Goal: Task Accomplishment & Management: Use online tool/utility

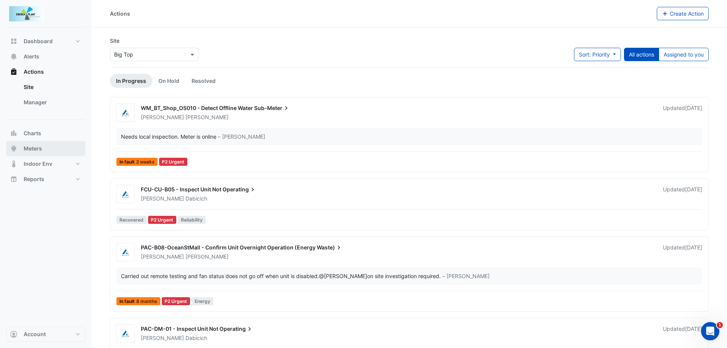
click at [29, 151] on span "Meters" at bounding box center [33, 149] width 18 height 8
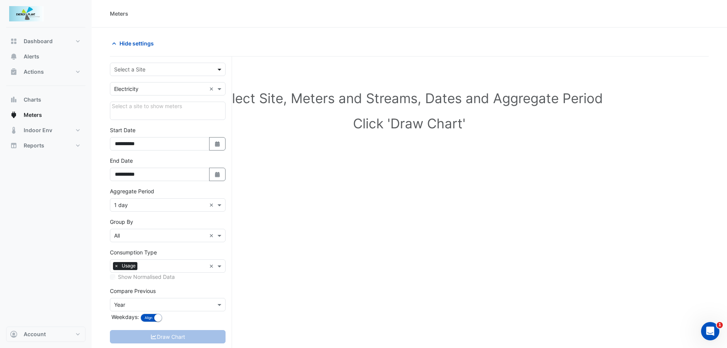
click at [216, 70] on span at bounding box center [221, 69] width 10 height 8
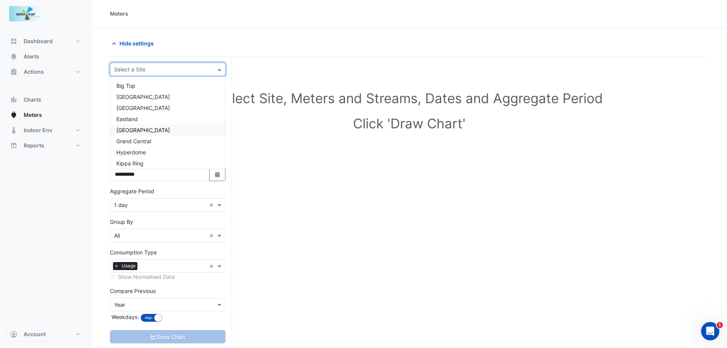
click at [157, 130] on div "[GEOGRAPHIC_DATA]" at bounding box center [167, 129] width 115 height 11
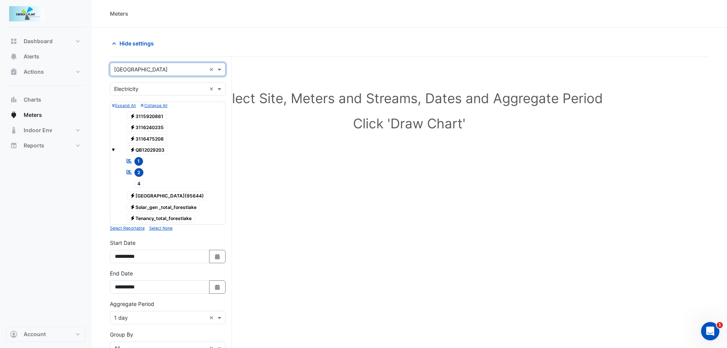
click at [214, 82] on form "Select a Site × Forest Lake × Utility Type × Electricity × Expand All Collapse …" at bounding box center [168, 267] width 116 height 408
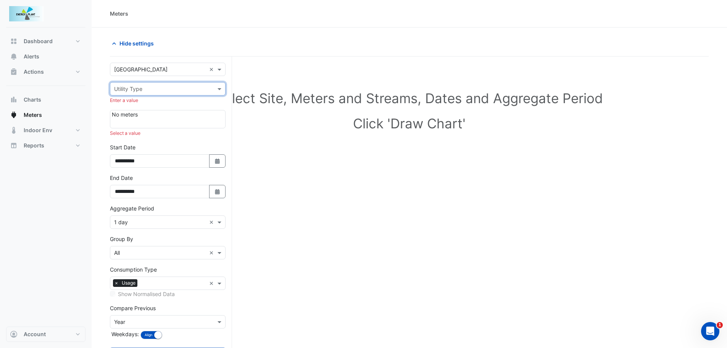
drag, startPoint x: 216, startPoint y: 84, endPoint x: 220, endPoint y: 87, distance: 4.9
click at [217, 84] on div "Utility Type" at bounding box center [168, 88] width 116 height 13
click at [137, 126] on div "Water" at bounding box center [167, 127] width 115 height 11
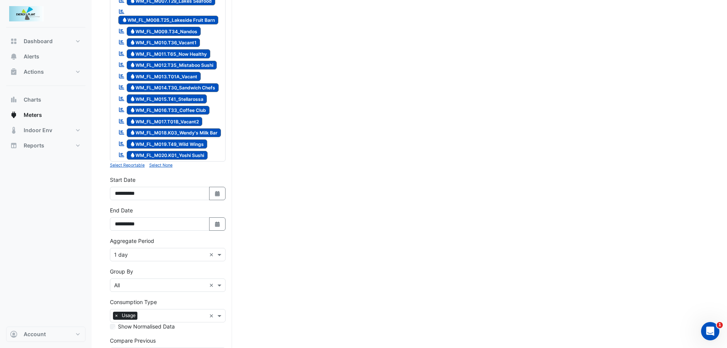
scroll to position [257, 0]
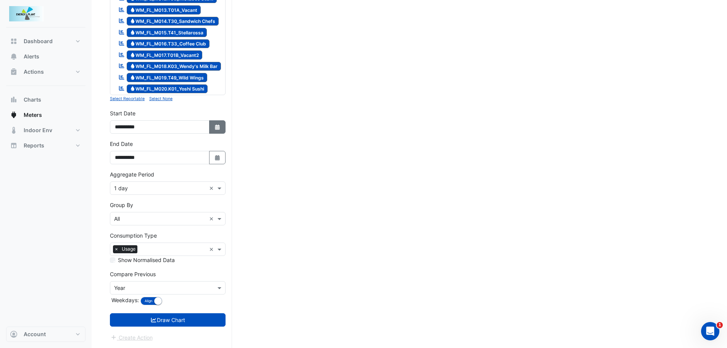
click at [213, 126] on button "Select Date" at bounding box center [217, 126] width 17 height 13
select select "*"
select select "****"
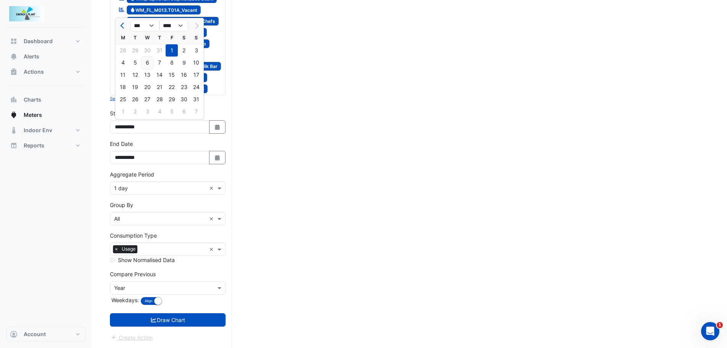
click at [146, 64] on div "6" at bounding box center [147, 63] width 12 height 12
type input "**********"
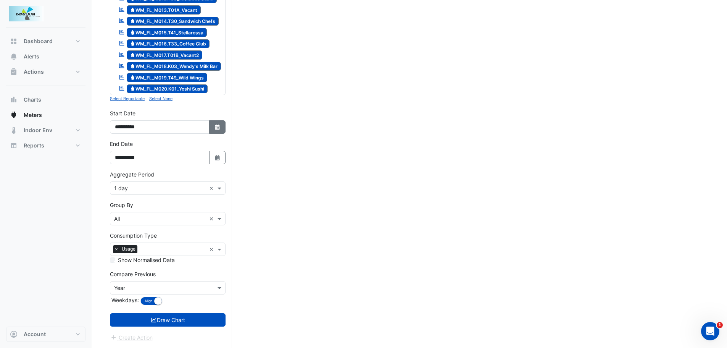
click at [213, 123] on button "Select Date" at bounding box center [217, 126] width 17 height 13
select select "*"
select select "****"
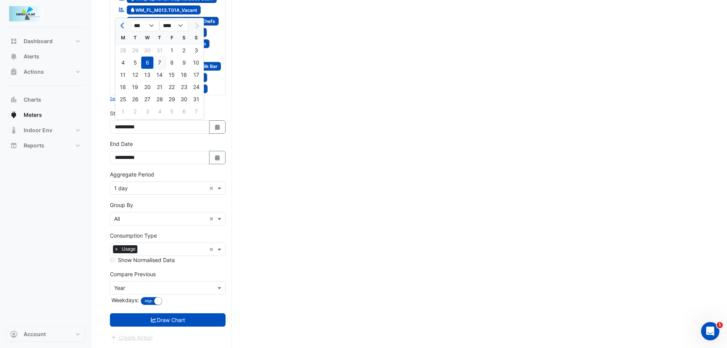
click at [158, 60] on div "7" at bounding box center [159, 63] width 12 height 12
type input "**********"
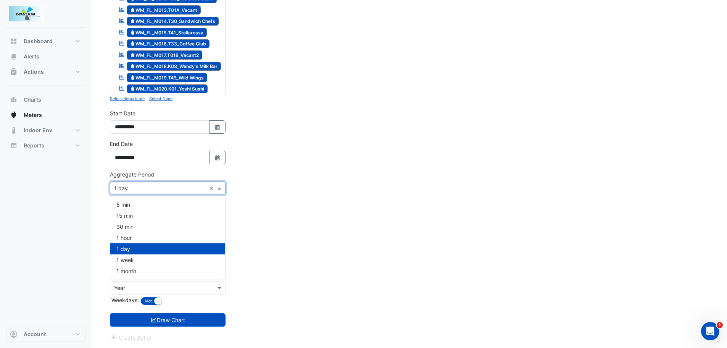
click at [180, 190] on input "text" at bounding box center [160, 188] width 92 height 8
click at [149, 249] on div "1 day" at bounding box center [167, 248] width 115 height 11
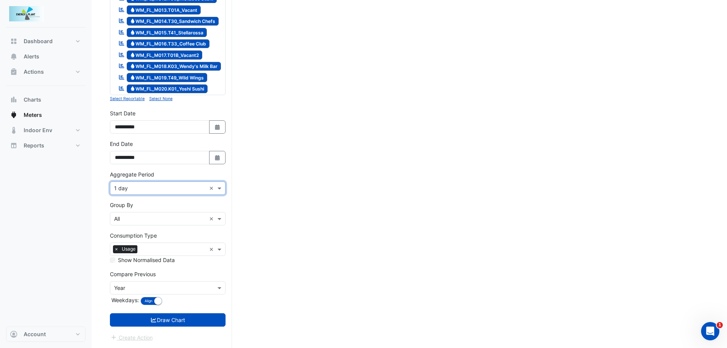
click at [162, 220] on input "text" at bounding box center [160, 219] width 92 height 8
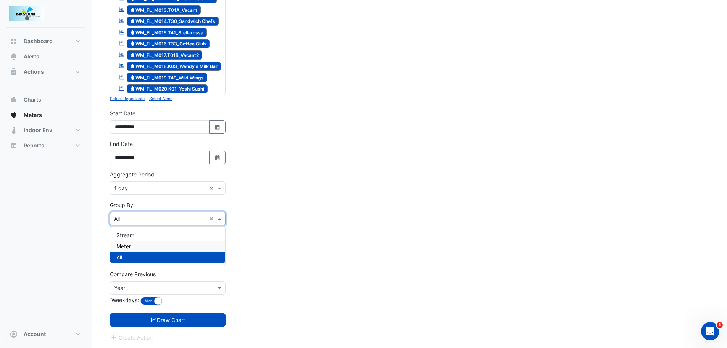
click at [146, 247] on div "Meter" at bounding box center [167, 246] width 115 height 11
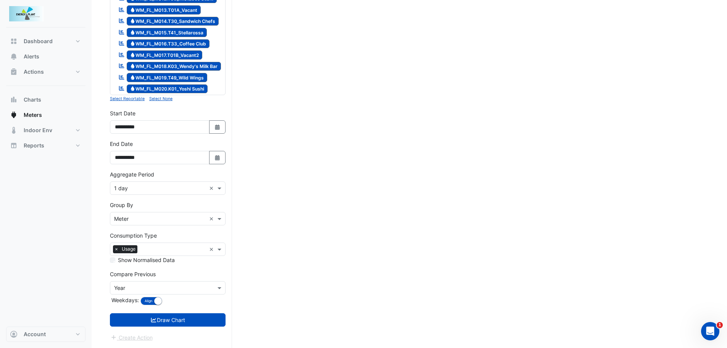
click at [174, 279] on div "Compare Previous Compare Previous × Year Weekdays: Align Don't align" at bounding box center [168, 288] width 116 height 37
click at [170, 287] on input "text" at bounding box center [160, 288] width 92 height 8
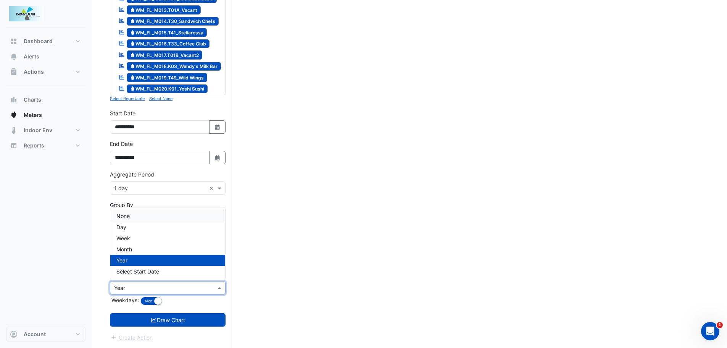
click at [128, 213] on span "None" at bounding box center [122, 216] width 13 height 6
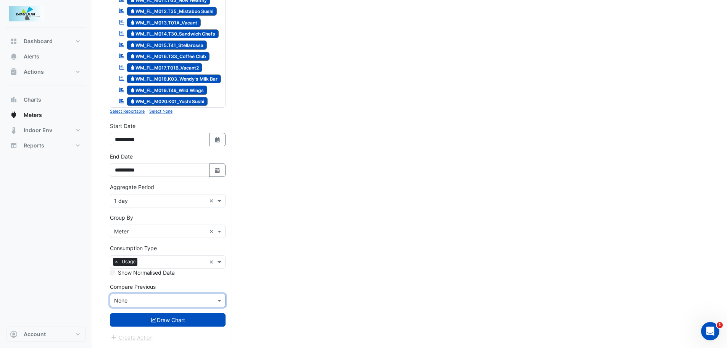
scroll to position [245, 0]
click at [169, 319] on button "Draw Chart" at bounding box center [168, 319] width 116 height 13
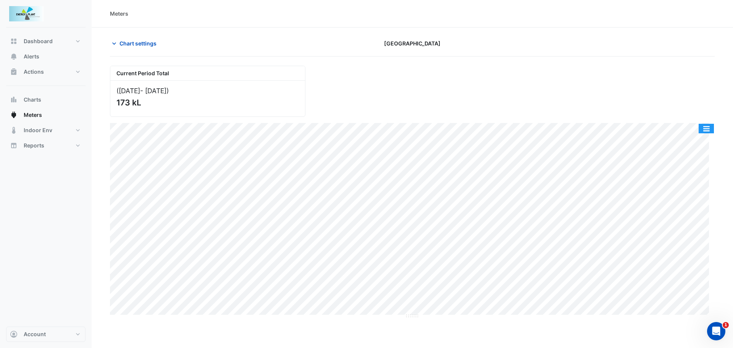
click at [704, 125] on button "button" at bounding box center [706, 129] width 15 height 10
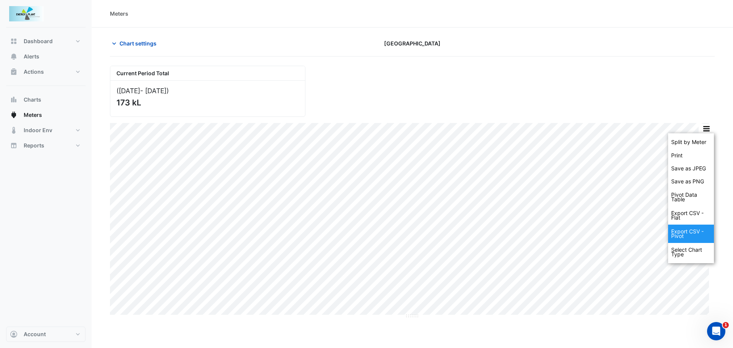
click at [682, 236] on div "Export CSV - Pivot" at bounding box center [691, 233] width 46 height 18
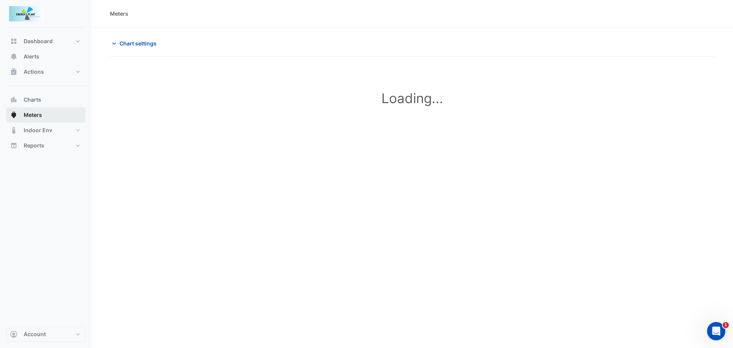
click at [30, 112] on span "Meters" at bounding box center [33, 115] width 18 height 8
type input "**********"
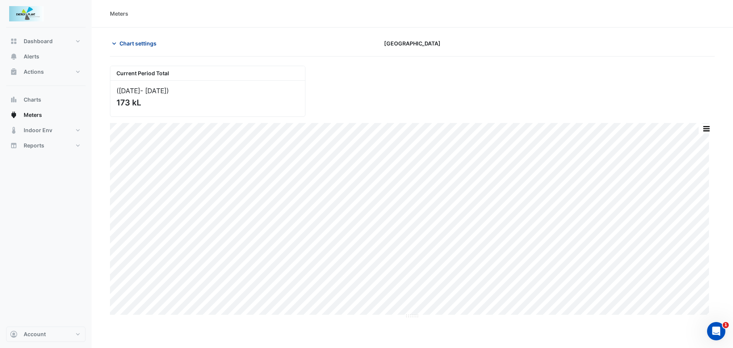
click at [141, 49] on button "Chart settings" at bounding box center [136, 43] width 52 height 13
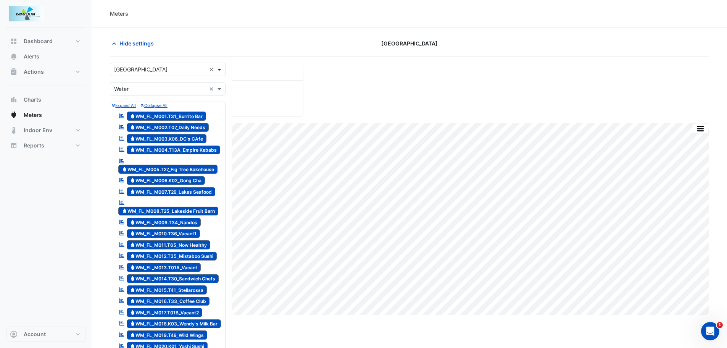
click at [222, 70] on span at bounding box center [221, 69] width 10 height 8
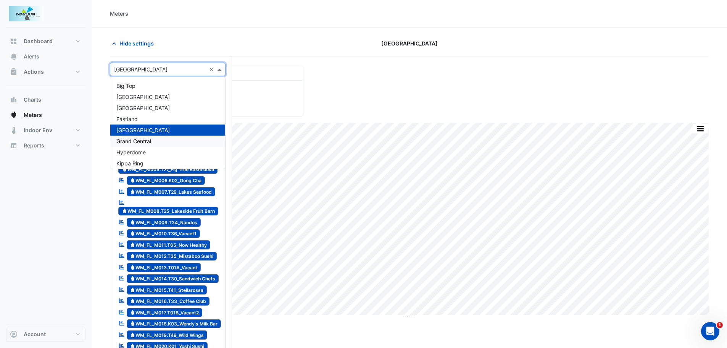
click at [147, 141] on span "Grand Central" at bounding box center [133, 141] width 35 height 6
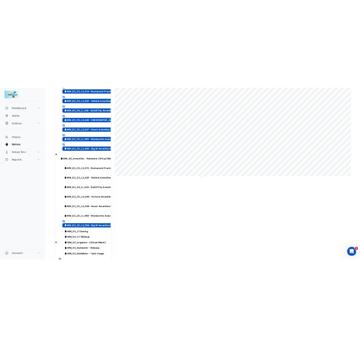
scroll to position [153, 0]
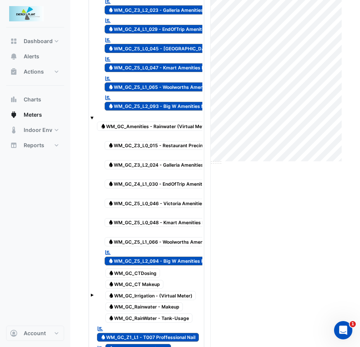
click at [171, 123] on span "Water WM_GC_Amenities - Rainwater (Virtual Meter)" at bounding box center [155, 126] width 117 height 9
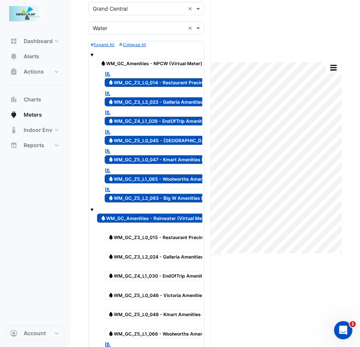
scroll to position [38, 0]
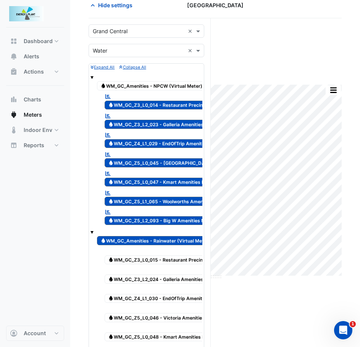
click at [135, 81] on div "Water WM_GC_Amenities - NPCW (Virtual Meter)" at bounding box center [151, 82] width 113 height 19
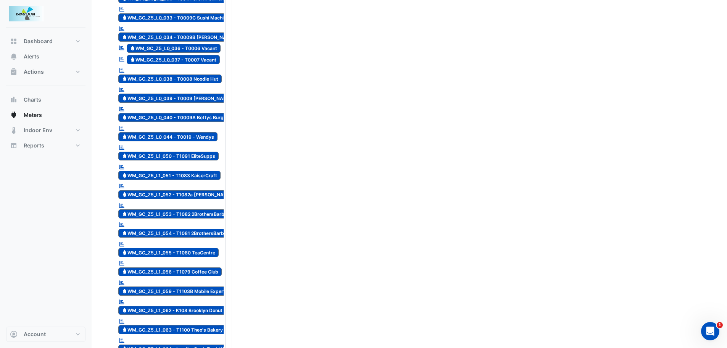
scroll to position [1260, 0]
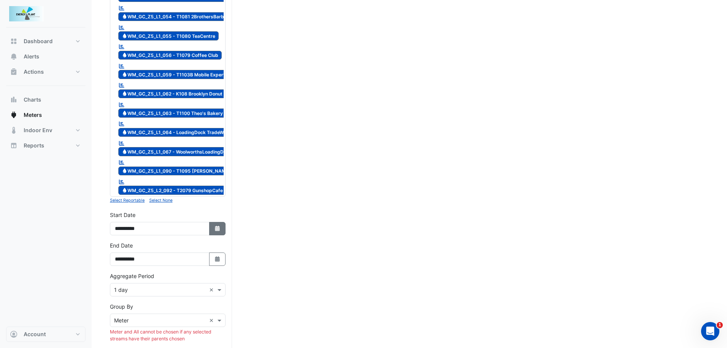
click at [215, 226] on icon "button" at bounding box center [217, 228] width 5 height 5
select select "*"
select select "****"
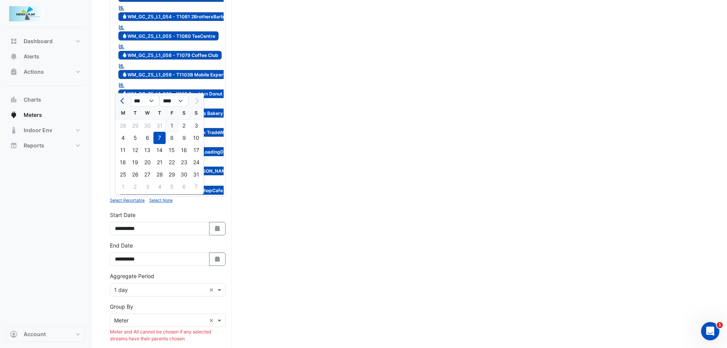
click at [172, 124] on div "1" at bounding box center [172, 125] width 12 height 12
type input "**********"
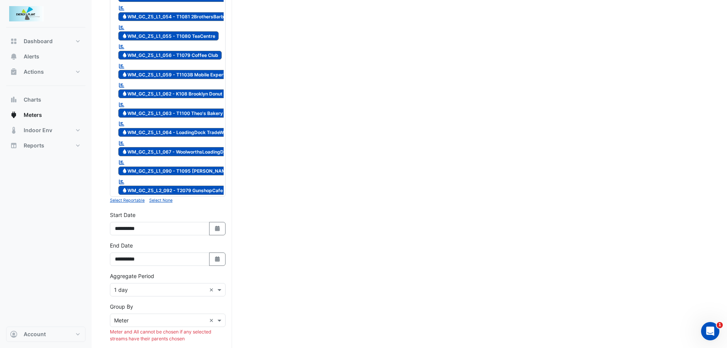
click at [145, 286] on input "text" at bounding box center [160, 290] width 92 height 8
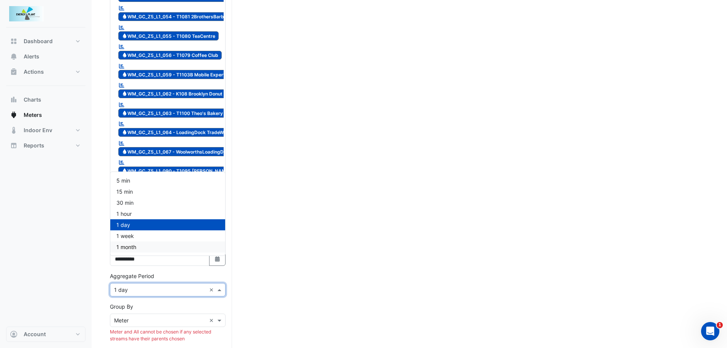
click at [134, 245] on span "1 month" at bounding box center [126, 247] width 20 height 6
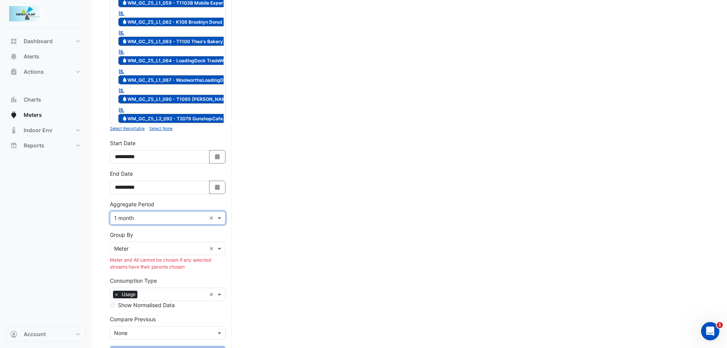
scroll to position [1338, 0]
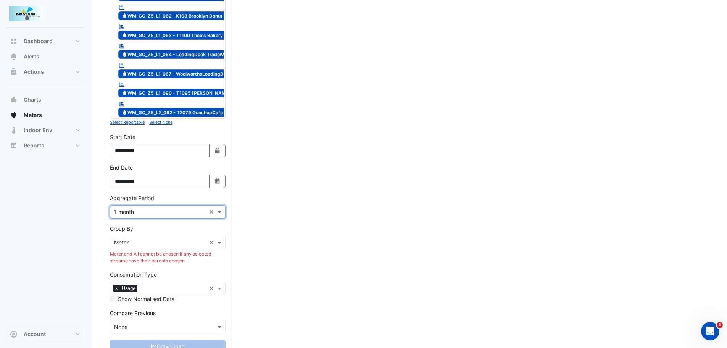
click at [148, 239] on input "text" at bounding box center [160, 243] width 92 height 8
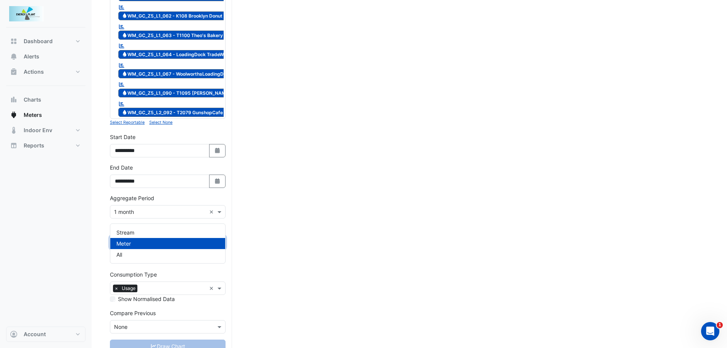
click at [127, 239] on div "Meter" at bounding box center [167, 243] width 115 height 11
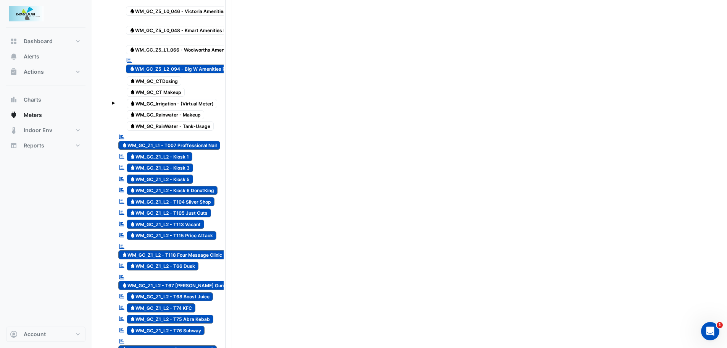
scroll to position [231, 0]
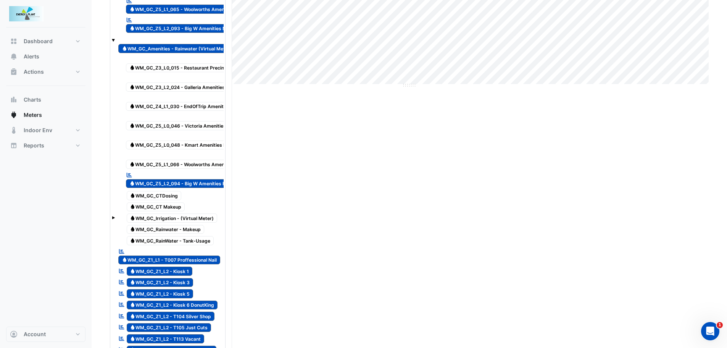
click at [144, 194] on span "Water WM_GC_CTDosing" at bounding box center [154, 195] width 55 height 9
click at [145, 205] on span "Water WM_GC_CT Makeup" at bounding box center [156, 206] width 58 height 9
click at [143, 217] on span "Water WM_GC_Irrigation - (Virtual Meter)" at bounding box center [172, 217] width 91 height 9
drag, startPoint x: 144, startPoint y: 228, endPoint x: 143, endPoint y: 237, distance: 9.9
click at [144, 228] on span "Water WM_GC_Rainwater - Makeup" at bounding box center [166, 229] width 78 height 9
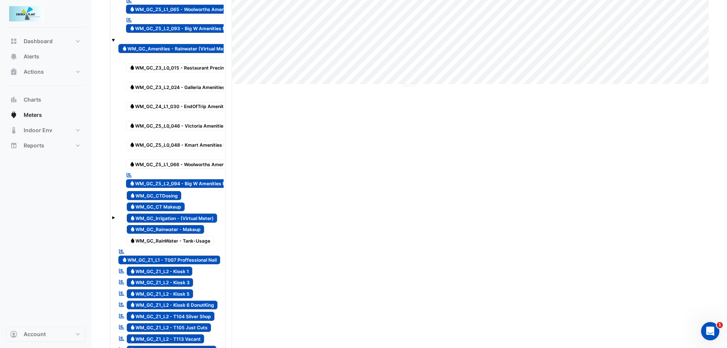
click at [143, 238] on span "Water WM_GC_RainWater - Tank-Usage" at bounding box center [170, 240] width 87 height 9
click at [161, 165] on span "Water WM_GC_Z5_L1_066 - Woolworths AmenitiesRainWater" at bounding box center [193, 164] width 134 height 9
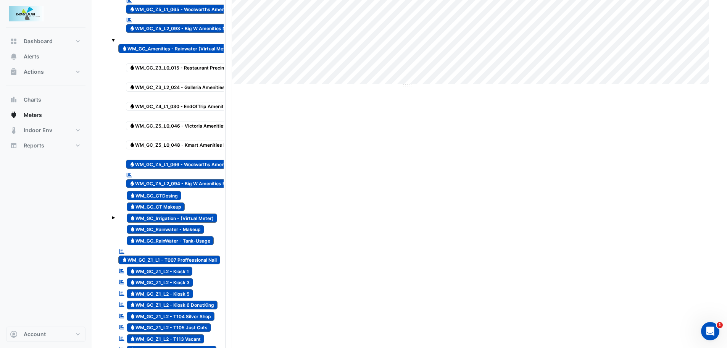
drag, startPoint x: 162, startPoint y: 150, endPoint x: 166, endPoint y: 129, distance: 21.3
click at [162, 149] on div "Water WM_GC_Z5_L0_048 - Kmart Amenities RainWater" at bounding box center [187, 141] width 127 height 19
click at [165, 122] on span "Water WM_GC_Z5_L0_046 - Victoria Amenities RainWater" at bounding box center [189, 125] width 127 height 9
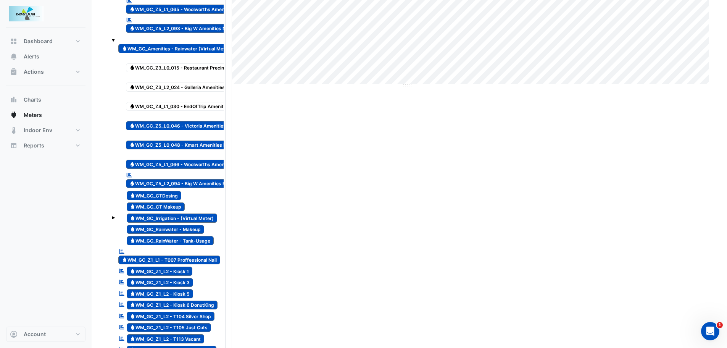
drag, startPoint x: 166, startPoint y: 106, endPoint x: 167, endPoint y: 87, distance: 18.7
click at [166, 105] on span "Water WM_GC_Z4_L1_030 - EndOfTrip Amenities RainWater" at bounding box center [191, 106] width 131 height 9
click at [167, 85] on span "Water WM_GC_Z3_L2_024 - Galleria Amenities RainWater" at bounding box center [189, 86] width 126 height 9
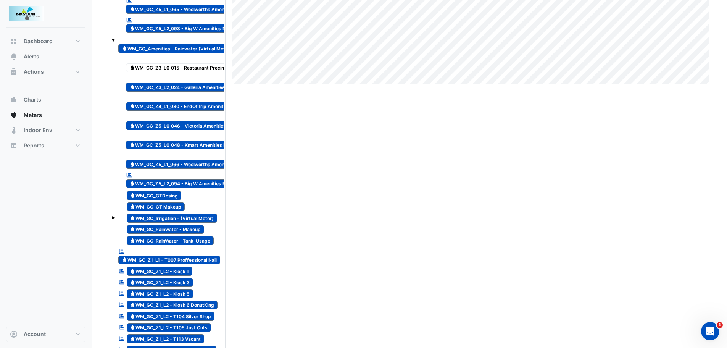
click at [169, 68] on span "Water WM_GC_Z3_L0_015 - Restaurant Precinct Amenities RainWater" at bounding box center [202, 67] width 153 height 9
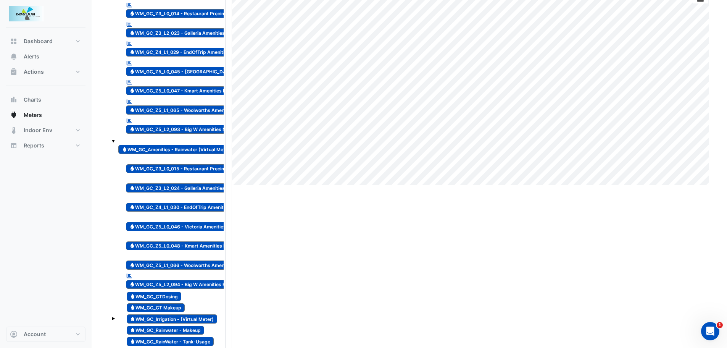
scroll to position [0, 0]
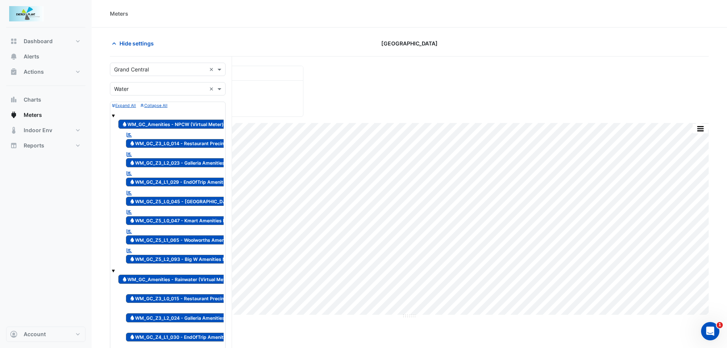
click at [158, 124] on span "Water WM_GC_Amenities - NPCW (Virtual Meter)" at bounding box center [172, 123] width 109 height 9
click at [142, 125] on span "Water WM_GC_Amenities - NPCW (Virtual Meter)" at bounding box center [172, 123] width 109 height 9
click at [143, 145] on span "Water WM_GC_Z3_L0_014 - Restaurant Precint Amenities NPCW" at bounding box center [197, 143] width 143 height 9
click at [140, 163] on span "Water WM_GC_Z3_L2_023 - Galleria Amenities NPCW" at bounding box center [185, 162] width 118 height 9
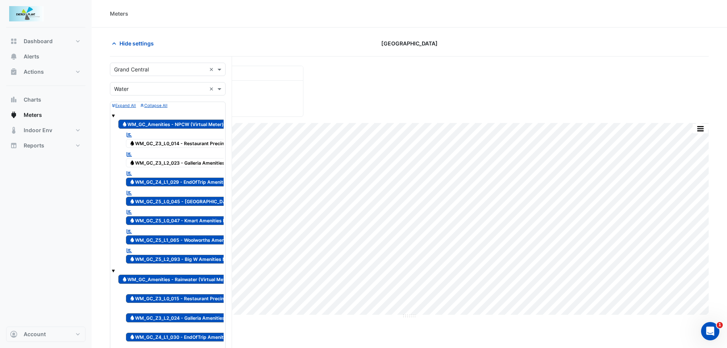
click at [141, 182] on span "Water WM_GC_Z4_L1_029 - EndOfTrip Amenities NPCW" at bounding box center [187, 182] width 123 height 9
click at [144, 199] on span "Water WM_GC_Z5_L0_045 - [GEOGRAPHIC_DATA] Amenities NPCW" at bounding box center [201, 201] width 151 height 9
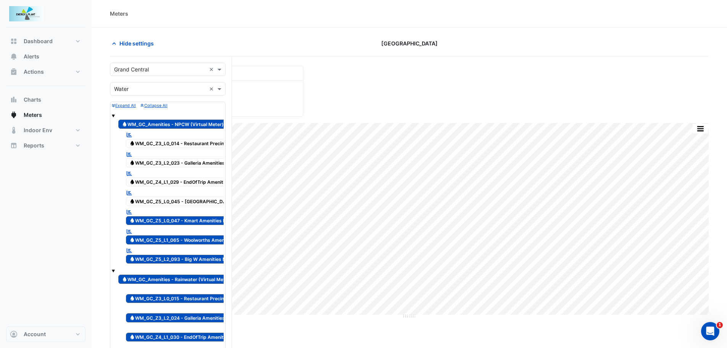
drag, startPoint x: 147, startPoint y: 218, endPoint x: 156, endPoint y: 234, distance: 19.0
click at [147, 218] on span "Water WM_GC_Z5_L0_047 - Kmart Amenities NPCW" at bounding box center [183, 220] width 115 height 9
click at [158, 238] on span "Water WM_GC_Z5_L1_065 - Woolworths Amenities NPCW" at bounding box center [189, 239] width 127 height 9
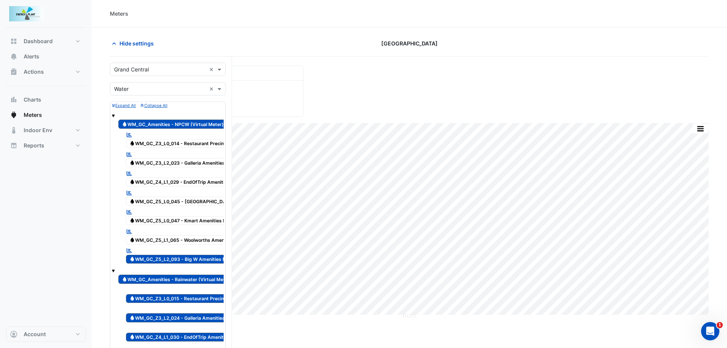
click at [168, 257] on span "Water WM_GC_Z5_L2_093 - Big W Amenities NPCW" at bounding box center [183, 259] width 115 height 9
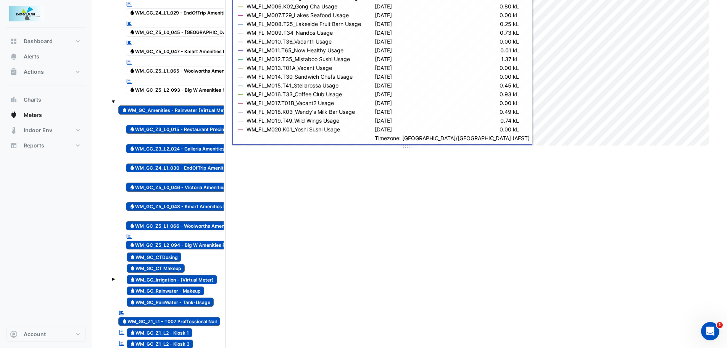
scroll to position [267, 0]
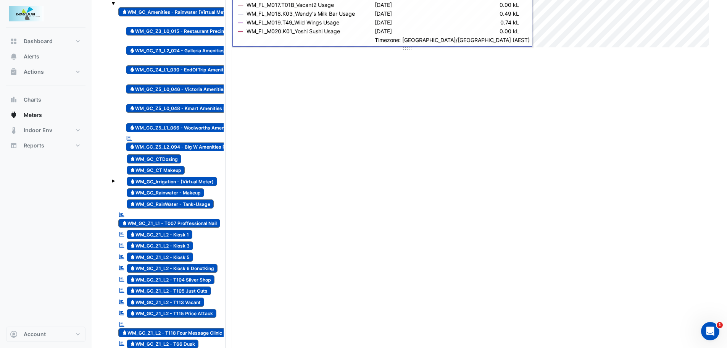
click at [181, 30] on span "Water WM_GC_Z3_L0_015 - Restaurant Precinct Amenities RainWater" at bounding box center [202, 31] width 153 height 9
click at [175, 47] on span "Water WM_GC_Z3_L2_024 - Galleria Amenities RainWater" at bounding box center [189, 50] width 126 height 9
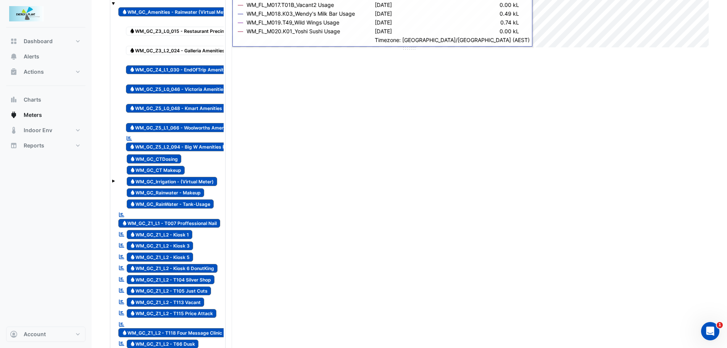
click at [147, 68] on span "Water WM_GC_Z4_L1_030 - EndOfTrip Amenities RainWater" at bounding box center [191, 69] width 131 height 9
click at [141, 88] on span "Water WM_GC_Z5_L0_046 - Victoria Amenities RainWater" at bounding box center [189, 88] width 127 height 9
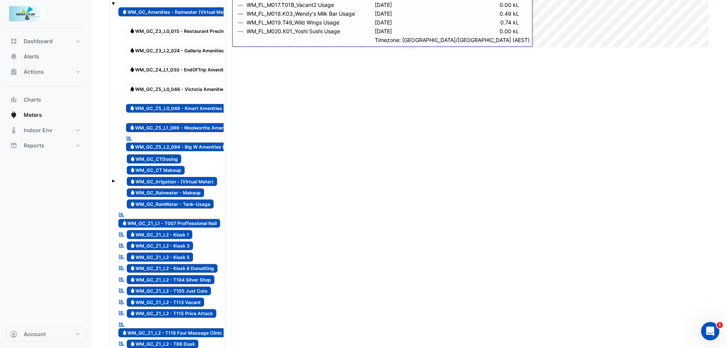
click at [142, 105] on span "Water WM_GC_Z5_L0_048 - Kmart Amenities RainWater" at bounding box center [187, 108] width 123 height 9
click at [141, 128] on span "Water WM_GC_Z5_L1_066 - Woolworths AmenitiesRainWater" at bounding box center [193, 127] width 134 height 9
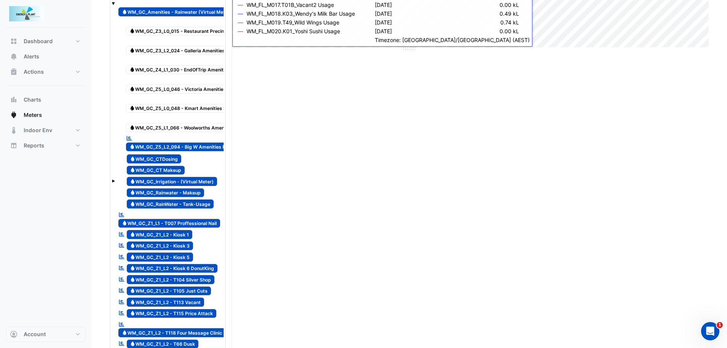
drag, startPoint x: 152, startPoint y: 145, endPoint x: 155, endPoint y: 157, distance: 12.4
click at [153, 145] on span "Water WM_GC_Z5_L2_094 - Big W Amenities Rainwater" at bounding box center [187, 146] width 123 height 9
click at [152, 155] on span "Water WM_GC_CTDosing" at bounding box center [154, 158] width 55 height 9
click at [159, 171] on span "Water WM_GC_CT Makeup" at bounding box center [156, 170] width 58 height 9
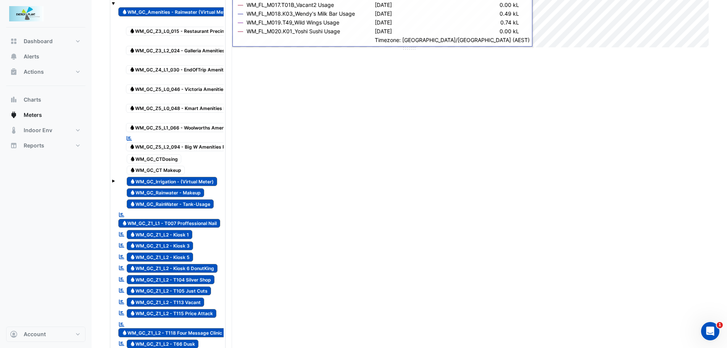
click at [166, 182] on span "Water WM_GC_Irrigation - (Virtual Meter)" at bounding box center [172, 181] width 91 height 9
click at [163, 194] on span "Water WM_GC_Rainwater - Makeup" at bounding box center [166, 192] width 78 height 9
drag, startPoint x: 166, startPoint y: 203, endPoint x: 171, endPoint y: 202, distance: 4.7
click at [166, 203] on span "Water WM_GC_RainWater - Tank-Usage" at bounding box center [170, 203] width 87 height 9
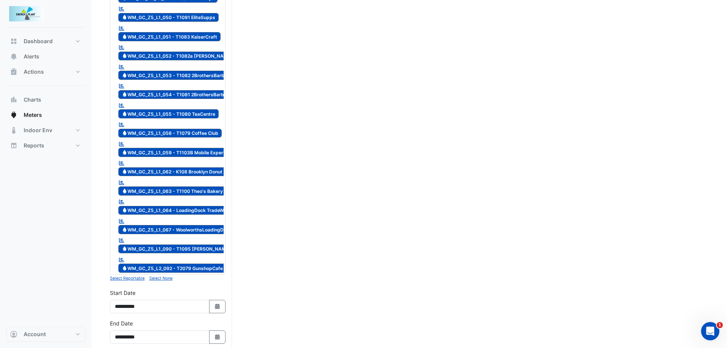
scroll to position [1322, 0]
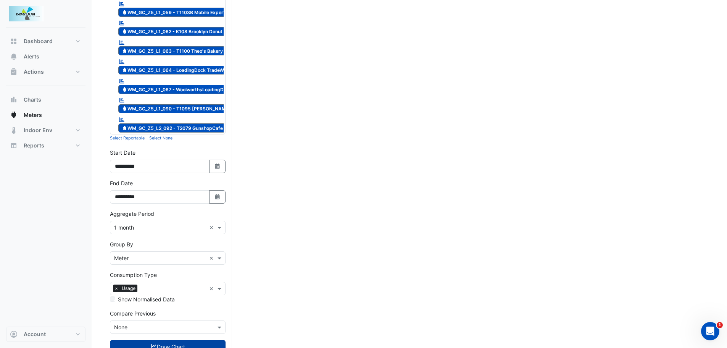
click at [146, 340] on button "Draw Chart" at bounding box center [168, 346] width 116 height 13
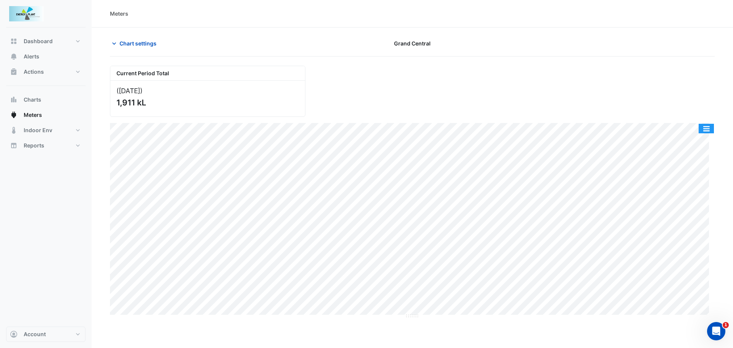
click at [705, 128] on button "button" at bounding box center [706, 129] width 15 height 10
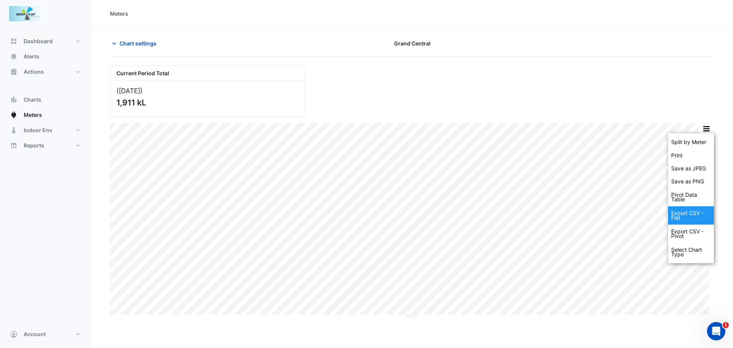
click at [687, 213] on div "Export CSV - Flat" at bounding box center [691, 215] width 46 height 18
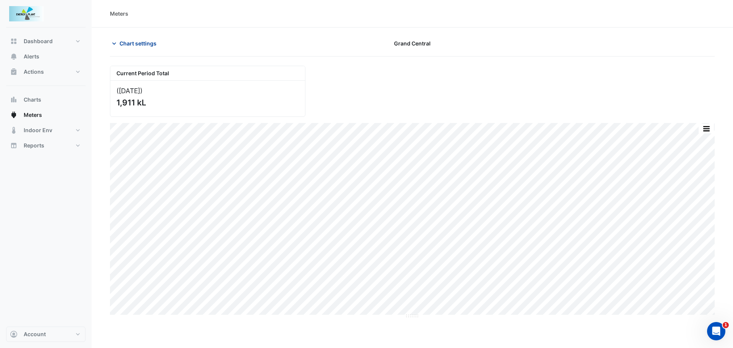
click at [132, 48] on button "Chart settings" at bounding box center [136, 43] width 52 height 13
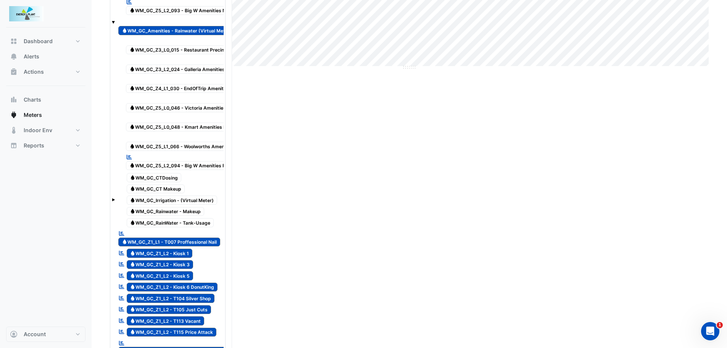
scroll to position [267, 0]
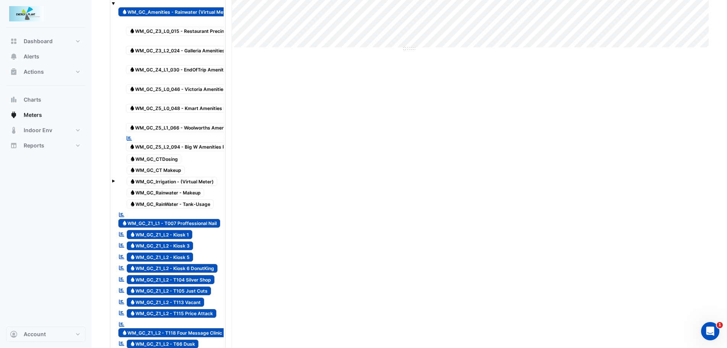
click at [150, 184] on span "Water WM_GC_Irrigation - (Virtual Meter)" at bounding box center [172, 181] width 91 height 9
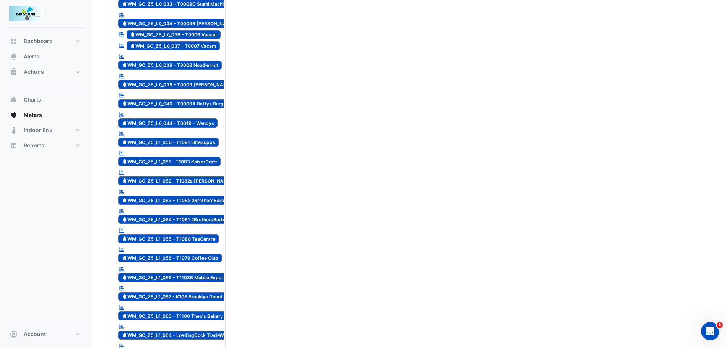
scroll to position [1222, 0]
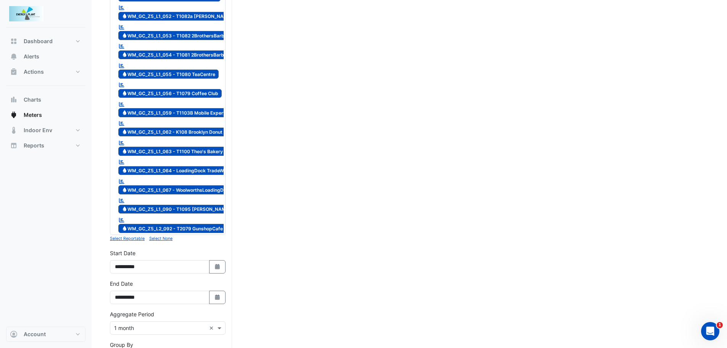
click at [157, 236] on small "Select None" at bounding box center [160, 238] width 23 height 5
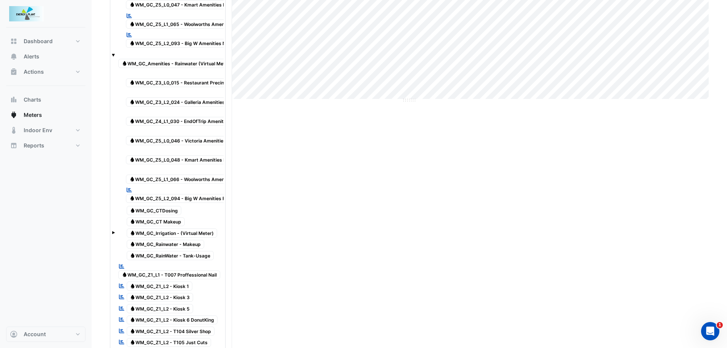
scroll to position [229, 0]
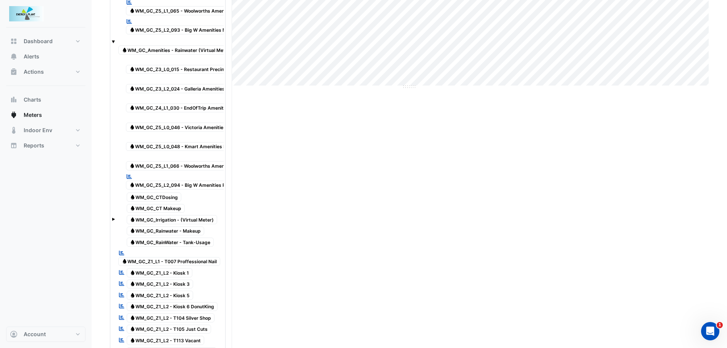
click at [113, 220] on span at bounding box center [113, 219] width 3 height 3
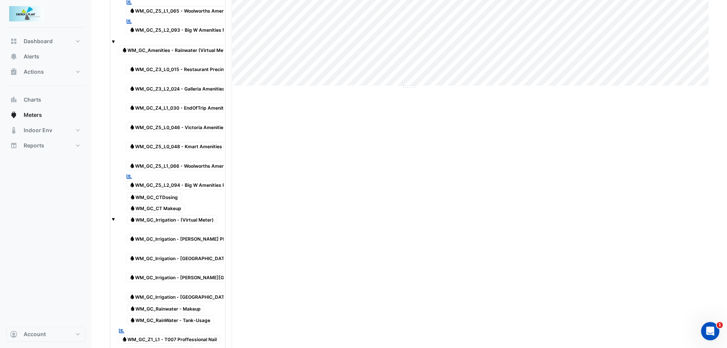
click at [158, 218] on span "Water WM_GC_Irrigation - (Virtual Meter)" at bounding box center [172, 219] width 91 height 9
click at [150, 234] on span "Water WM_GC_Irrigation - [PERSON_NAME] Place" at bounding box center [181, 238] width 110 height 9
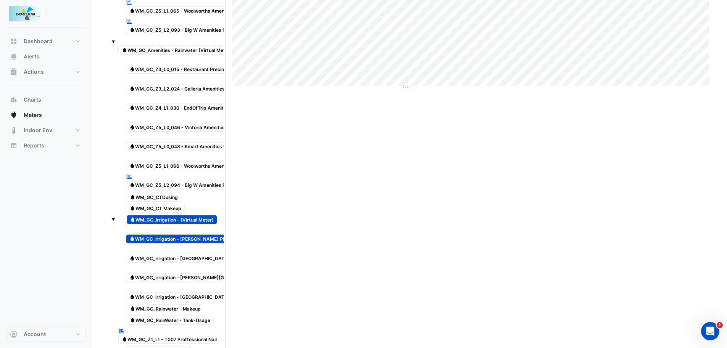
click at [150, 253] on span "Water WM_GC_Irrigation - [GEOGRAPHIC_DATA]" at bounding box center [179, 257] width 107 height 9
click at [177, 219] on span "Water WM_GC_Irrigation - (Virtual Meter)" at bounding box center [172, 219] width 91 height 9
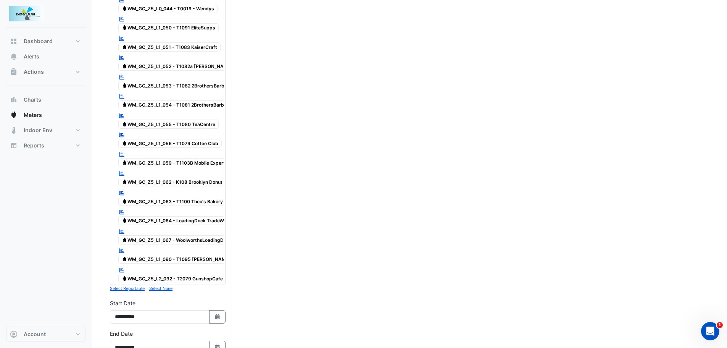
scroll to position [1384, 0]
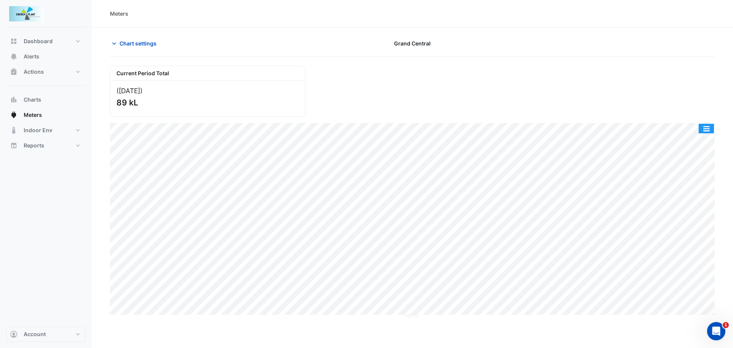
click at [708, 129] on button "button" at bounding box center [706, 129] width 15 height 10
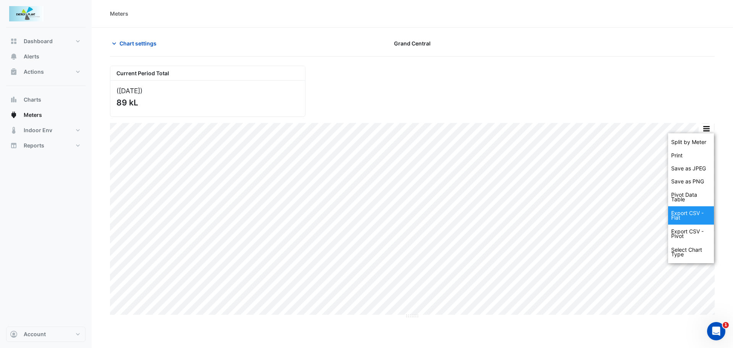
click at [685, 216] on div "Export CSV - Flat" at bounding box center [691, 215] width 46 height 18
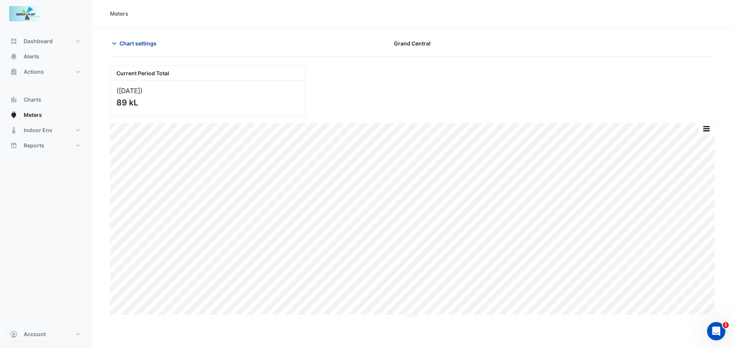
click at [150, 41] on span "Chart settings" at bounding box center [137, 43] width 37 height 8
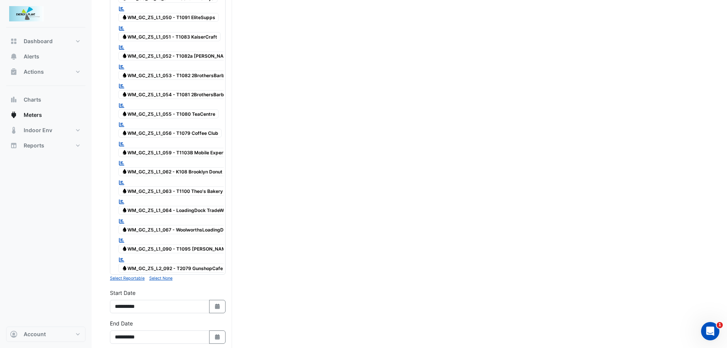
click at [158, 276] on small "Select None" at bounding box center [160, 278] width 23 height 5
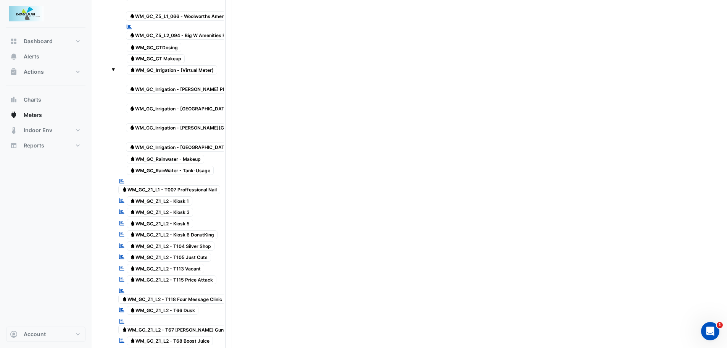
scroll to position [344, 0]
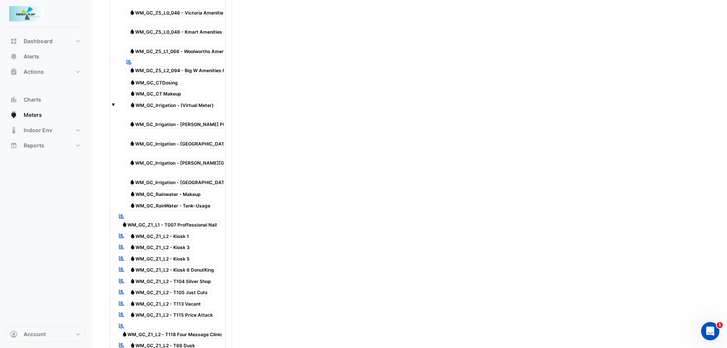
click at [174, 158] on span "Water WM_GC_Irrigation - [PERSON_NAME][GEOGRAPHIC_DATA]" at bounding box center [198, 162] width 145 height 9
click at [186, 178] on span "Water WM_GC_Irrigation - [GEOGRAPHIC_DATA]" at bounding box center [179, 182] width 107 height 9
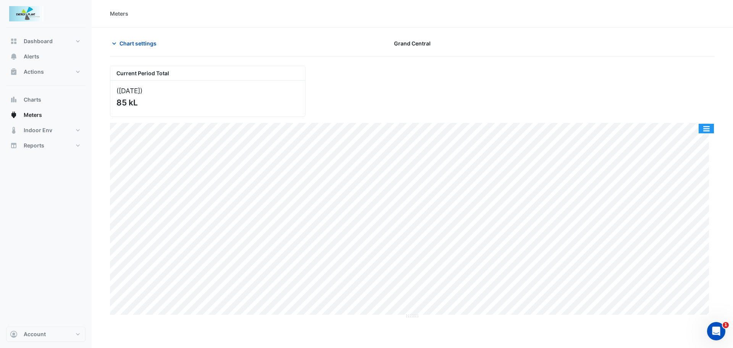
click at [704, 131] on button "button" at bounding box center [706, 129] width 15 height 10
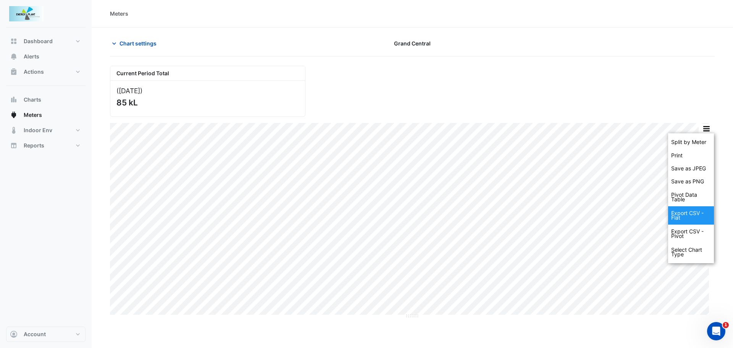
click at [686, 218] on div "Export CSV - Flat" at bounding box center [691, 215] width 46 height 18
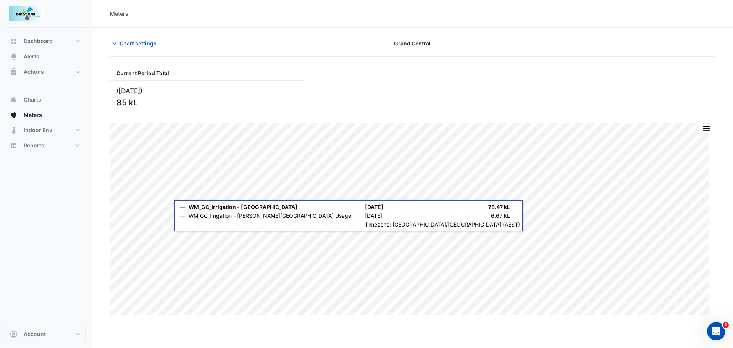
click at [280, 20] on div "Meters" at bounding box center [412, 13] width 641 height 27
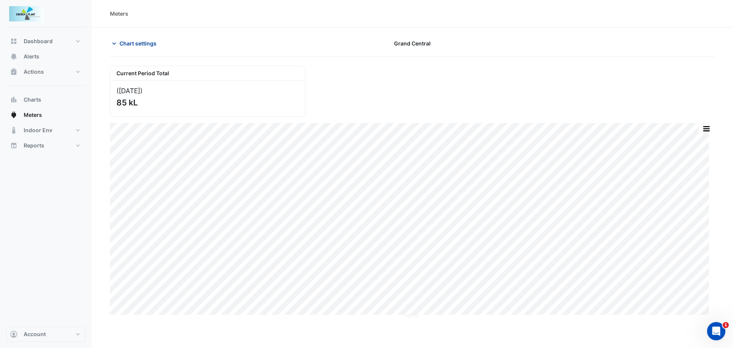
click at [142, 37] on button "Chart settings" at bounding box center [136, 43] width 52 height 13
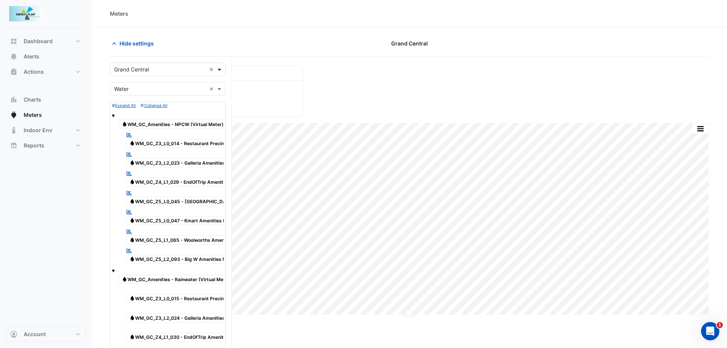
click at [219, 68] on span at bounding box center [221, 69] width 10 height 8
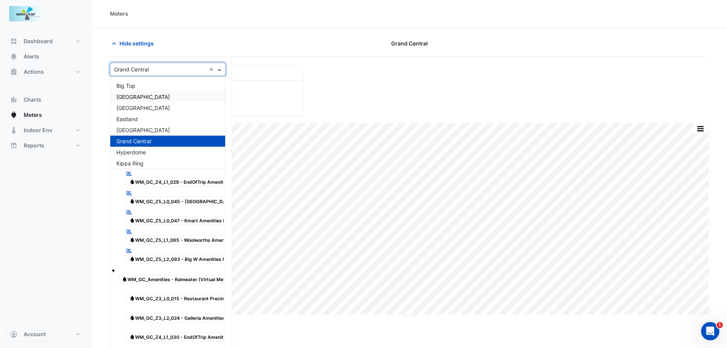
click at [161, 97] on div "[GEOGRAPHIC_DATA]" at bounding box center [167, 96] width 115 height 11
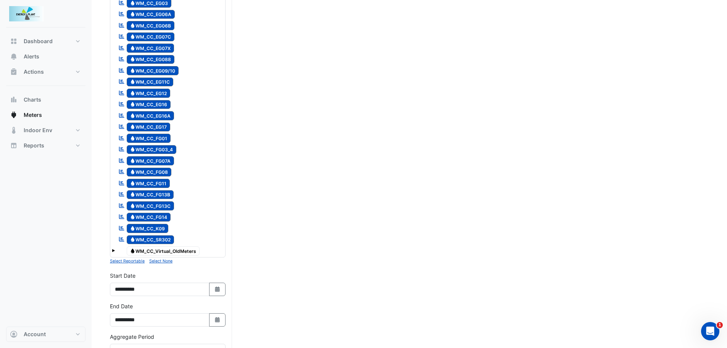
scroll to position [534, 0]
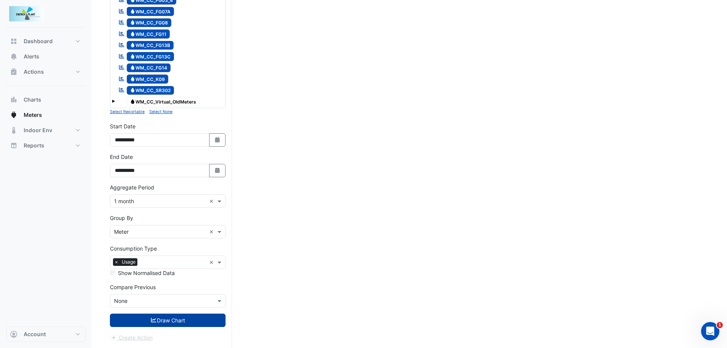
click at [163, 320] on button "Draw Chart" at bounding box center [168, 319] width 116 height 13
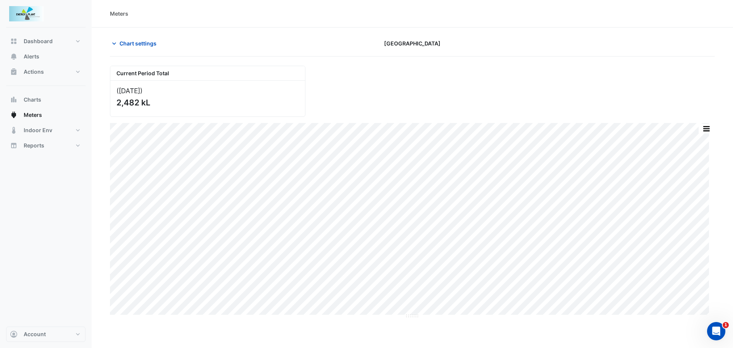
click at [708, 119] on div "Current Period Total ([DATE] ) 2,482 kL Split by Meter Print Save as JPEG Save …" at bounding box center [412, 189] width 605 height 259
click at [705, 130] on button "button" at bounding box center [706, 129] width 15 height 10
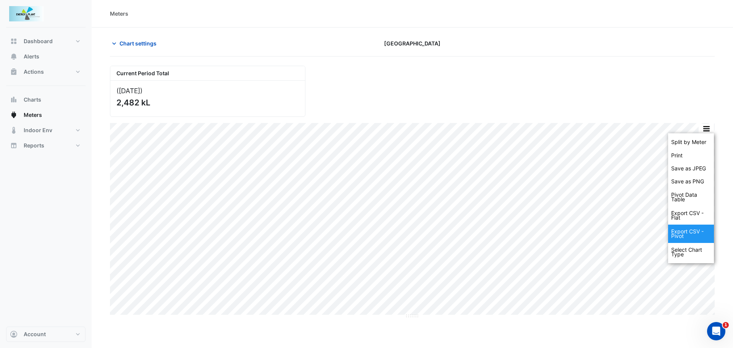
click at [686, 218] on div "Export CSV - Flat" at bounding box center [691, 215] width 46 height 18
